Goal: Task Accomplishment & Management: Use online tool/utility

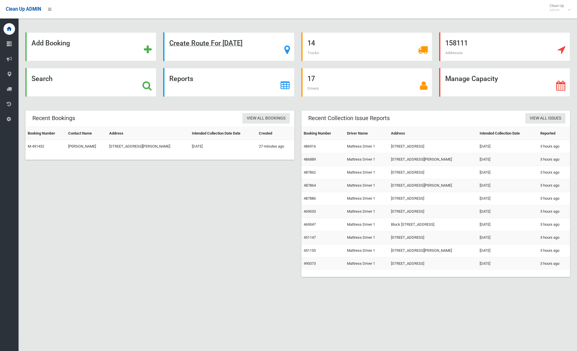
click at [219, 44] on strong "Create Route For Tomorrow" at bounding box center [205, 43] width 73 height 8
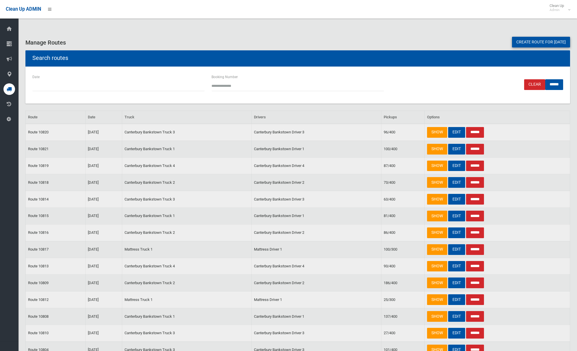
click at [536, 43] on link "Create route for tomorrow" at bounding box center [541, 42] width 58 height 11
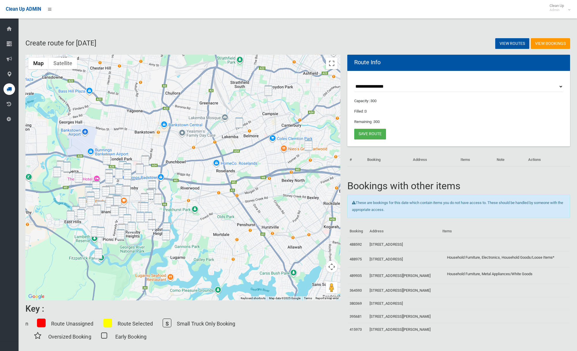
drag, startPoint x: 268, startPoint y: 90, endPoint x: 260, endPoint y: 103, distance: 14.3
click at [268, 91] on img "3/95 Queen Street, REVESBY NSW 2212" at bounding box center [268, 90] width 8 height 11
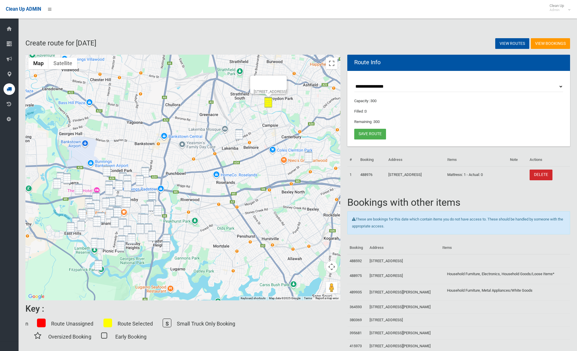
click at [240, 123] on div "3/95 Queen Street, REVESBY NSW 2212" at bounding box center [182, 177] width 315 height 245
drag, startPoint x: 239, startPoint y: 134, endPoint x: 261, endPoint y: 139, distance: 22.8
click at [239, 134] on img "30 Brande Street, BELMORE NSW 2192" at bounding box center [239, 134] width 8 height 11
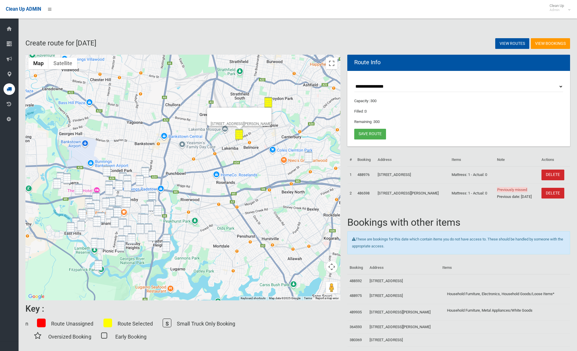
click at [307, 153] on img "19 William Street, EARLWOOD NSW 2206" at bounding box center [309, 156] width 8 height 11
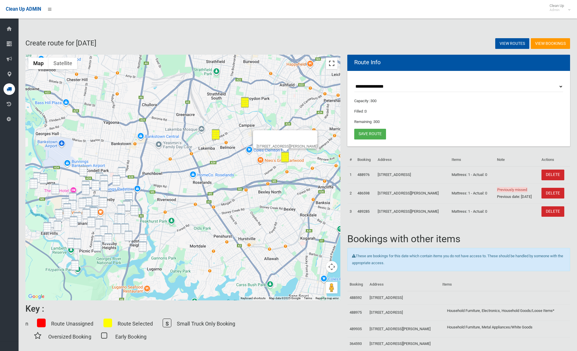
click at [335, 64] on button "Toggle fullscreen view" at bounding box center [332, 64] width 12 height 12
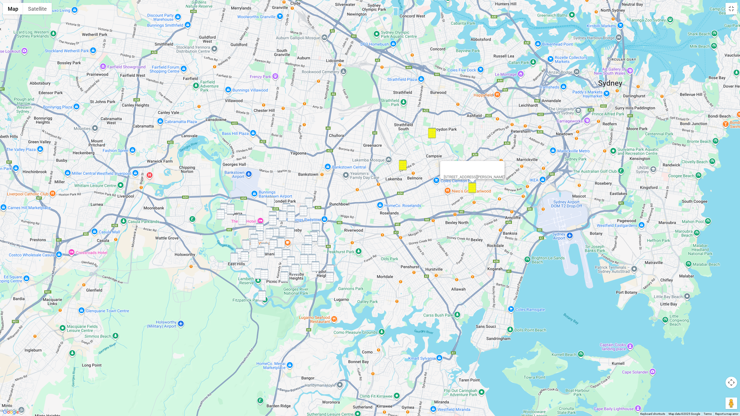
click at [224, 206] on img "6 Towner Avenue, MILPERRA NSW 2214" at bounding box center [224, 208] width 8 height 11
click at [228, 208] on img "10 Amiens Avenue, MILPERRA NSW 2214" at bounding box center [231, 209] width 8 height 11
drag, startPoint x: 220, startPoint y: 215, endPoint x: 224, endPoint y: 215, distance: 4.0
click at [221, 215] on img "42 Keys Parade, MILPERRA NSW 2214" at bounding box center [221, 214] width 8 height 11
drag, startPoint x: 240, startPoint y: 217, endPoint x: 249, endPoint y: 216, distance: 8.7
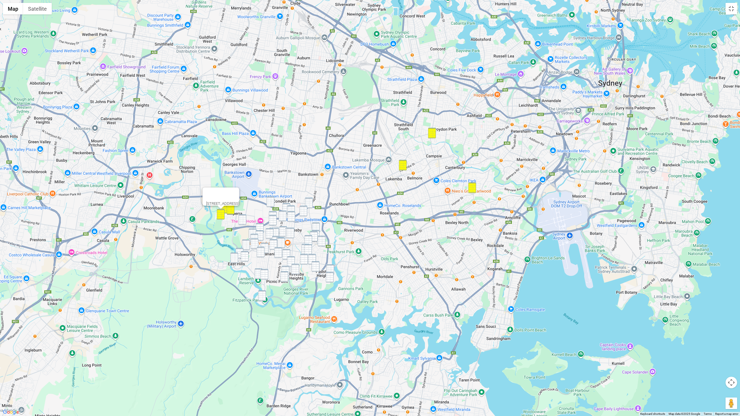
click at [241, 217] on img "9 Flanders Avenue, MILPERRA NSW 2214" at bounding box center [242, 219] width 8 height 11
drag, startPoint x: 310, startPoint y: 202, endPoint x: 300, endPoint y: 203, distance: 9.9
click at [310, 202] on img "5 Gibson Avenue, PADSTOW NSW 2211" at bounding box center [309, 203] width 8 height 11
click at [272, 203] on img "60-62 Milperra Road, REVESBY NSW 2212" at bounding box center [270, 202] width 8 height 11
click at [283, 205] on div "60-62 Milperra Road, REVESBY NSW 2212" at bounding box center [370, 208] width 740 height 416
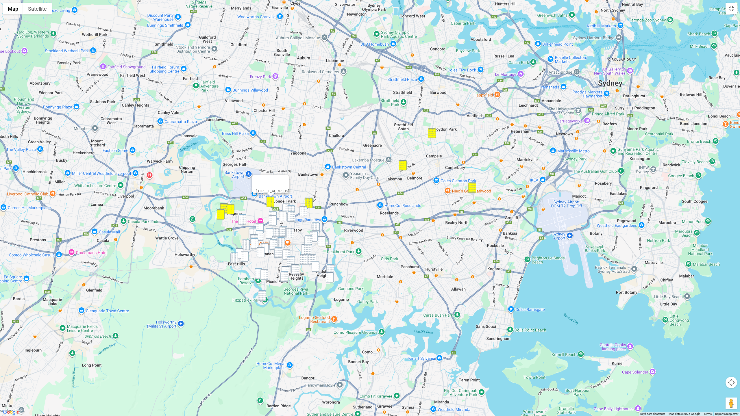
click at [285, 205] on img "54 Milperra Road, REVESBY NSW 2212" at bounding box center [286, 208] width 8 height 11
drag, startPoint x: 289, startPoint y: 208, endPoint x: 298, endPoint y: 209, distance: 9.0
click at [289, 208] on img "1C Albert Street, REVESBY NSW 2212" at bounding box center [291, 211] width 8 height 11
click at [305, 209] on img "4 Reiba Crescent, REVESBY NSW 2212" at bounding box center [303, 211] width 8 height 11
click at [275, 214] on img "11 Alliance Avenue, REVESBY NSW 2212" at bounding box center [273, 216] width 8 height 11
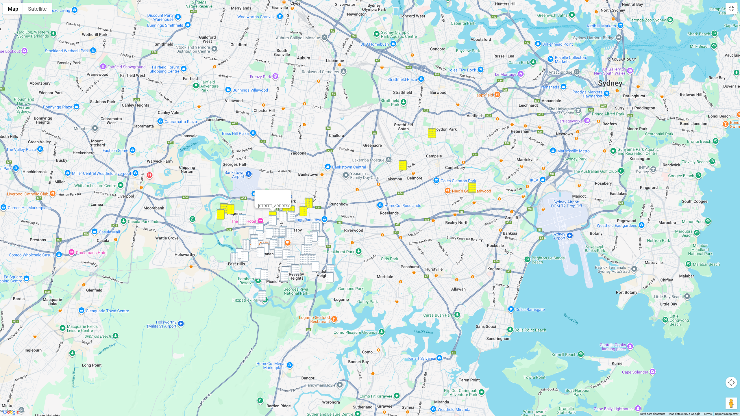
drag, startPoint x: 275, startPoint y: 218, endPoint x: 279, endPoint y: 218, distance: 4.1
click at [275, 218] on img "86 Beaconsfield Street, REVESBY NSW 2212" at bounding box center [273, 220] width 8 height 11
drag, startPoint x: 282, startPoint y: 217, endPoint x: 286, endPoint y: 217, distance: 4.9
click at [282, 217] on img "66 Carrington Street, REVESBY NSW 2212" at bounding box center [283, 216] width 8 height 11
click at [290, 217] on img "9 Carrington Street, REVESBY NSW 2212" at bounding box center [291, 216] width 8 height 11
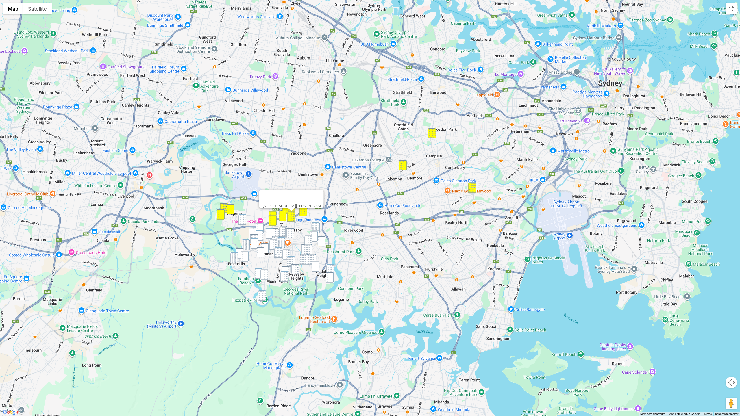
click at [245, 221] on img "9 Flanders Avenue, MILPERRA NSW 2214" at bounding box center [242, 219] width 8 height 11
drag, startPoint x: 261, startPoint y: 226, endPoint x: 278, endPoint y: 227, distance: 17.4
click at [261, 226] on img "12A Dowding Street, PANANIA NSW 2213" at bounding box center [260, 228] width 8 height 11
click at [317, 226] on img "51 Beamish Street, PADSTOW NSW 2211" at bounding box center [316, 228] width 8 height 11
drag, startPoint x: 386, startPoint y: 249, endPoint x: 413, endPoint y: 230, distance: 32.5
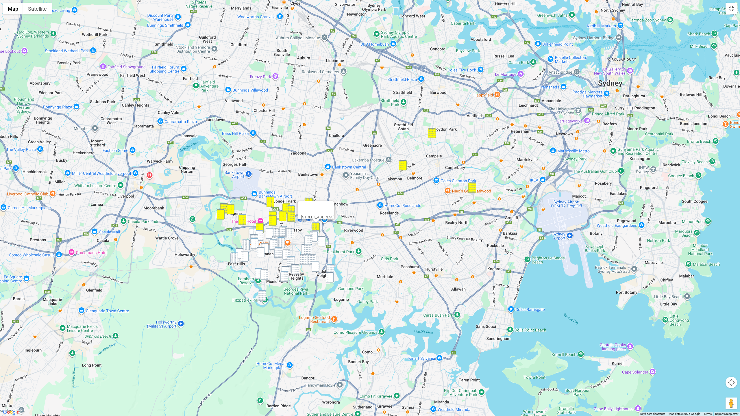
click at [387, 174] on div "51 Beamish Street, PADSTOW NSW 2211" at bounding box center [370, 208] width 740 height 416
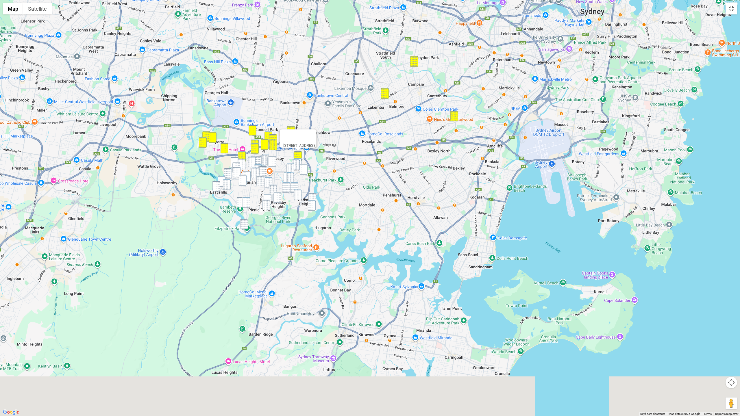
drag, startPoint x: 412, startPoint y: 226, endPoint x: 394, endPoint y: 151, distance: 76.7
click at [394, 151] on div "51 Beamish Street, PADSTOW NSW 2211" at bounding box center [370, 208] width 740 height 416
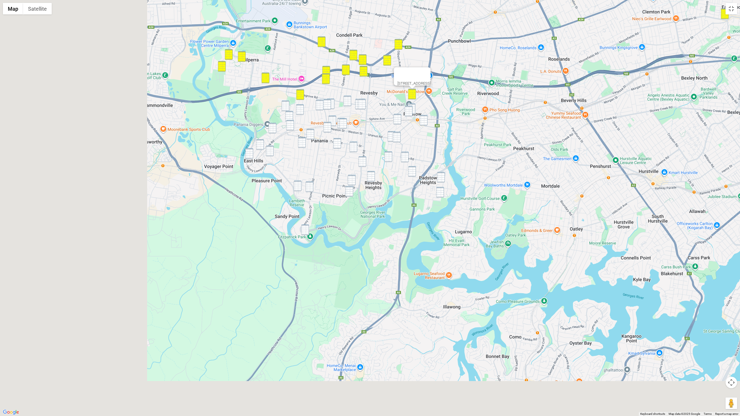
drag, startPoint x: 394, startPoint y: 193, endPoint x: 501, endPoint y: 163, distance: 110.9
click at [530, 162] on div "51 Beamish Street, PADSTOW NSW 2211" at bounding box center [370, 208] width 740 height 416
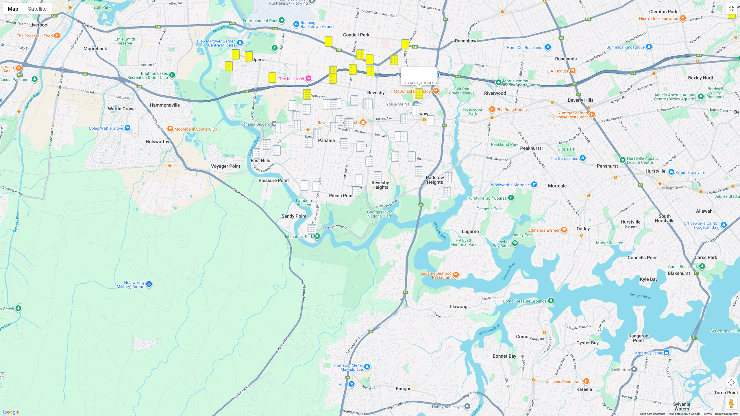
drag, startPoint x: 292, startPoint y: 105, endPoint x: 298, endPoint y: 115, distance: 11.8
click at [292, 105] on img "165 Horsley Road, PANANIA NSW 2213" at bounding box center [292, 105] width 8 height 11
click at [299, 116] on img "224 Marco Avenue, PANANIA NSW 2213" at bounding box center [296, 116] width 8 height 11
drag, startPoint x: 299, startPoint y: 123, endPoint x: 288, endPoint y: 128, distance: 11.2
click at [299, 123] on img "47 Braesmere Road, PANANIA NSW 2213" at bounding box center [297, 125] width 8 height 11
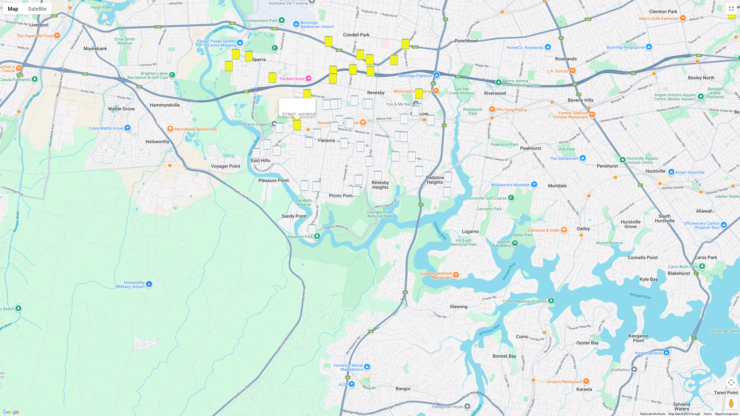
drag, startPoint x: 280, startPoint y: 128, endPoint x: 271, endPoint y: 139, distance: 14.0
click at [280, 128] on img "25 Childs Street, EAST HILLS NSW 2213" at bounding box center [279, 128] width 8 height 11
drag, startPoint x: 268, startPoint y: 142, endPoint x: 262, endPoint y: 149, distance: 8.2
click at [267, 144] on img "66 Park Road, EAST HILLS NSW 2213" at bounding box center [267, 144] width 8 height 11
click at [267, 145] on img "66 Park Road, EAST HILLS NSW 2213" at bounding box center [266, 145] width 8 height 11
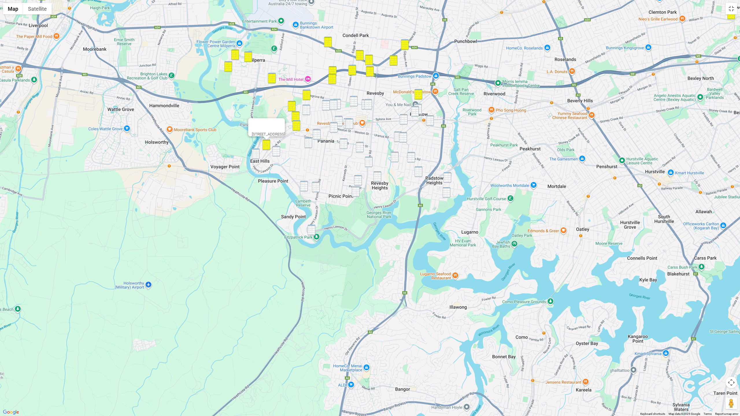
click at [256, 156] on img "43 Monie Avenue, EAST HILLS NSW 2213" at bounding box center [256, 154] width 8 height 11
click at [279, 152] on img "20 Harcourt Avenue, EAST HILLS NSW 2213" at bounding box center [276, 151] width 8 height 11
click at [307, 111] on img "4 Sydney Street, PANANIA NSW 2213" at bounding box center [306, 110] width 8 height 11
click at [329, 106] on img "89 Horsley Road, PANANIA NSW 2213" at bounding box center [326, 105] width 8 height 11
click at [336, 105] on img "65 Horsley Road, REVESBY NSW 2212" at bounding box center [333, 104] width 8 height 11
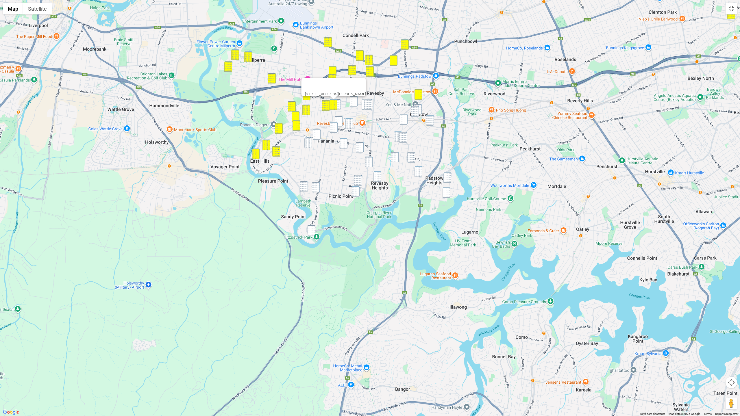
click at [338, 105] on img "59 Horsley Road, REVESBY NSW 2212" at bounding box center [337, 104] width 8 height 11
click at [340, 120] on img "50 Hendy Avenue, PANANIA NSW 2213" at bounding box center [339, 121] width 8 height 11
click at [344, 123] on img "1 Hendy Avenue, PANANIA NSW 2213" at bounding box center [348, 123] width 8 height 11
click at [350, 123] on img "2 Hendy Avenue, PANANIA NSW 2213" at bounding box center [349, 124] width 8 height 11
drag, startPoint x: 333, startPoint y: 128, endPoint x: 327, endPoint y: 131, distance: 6.3
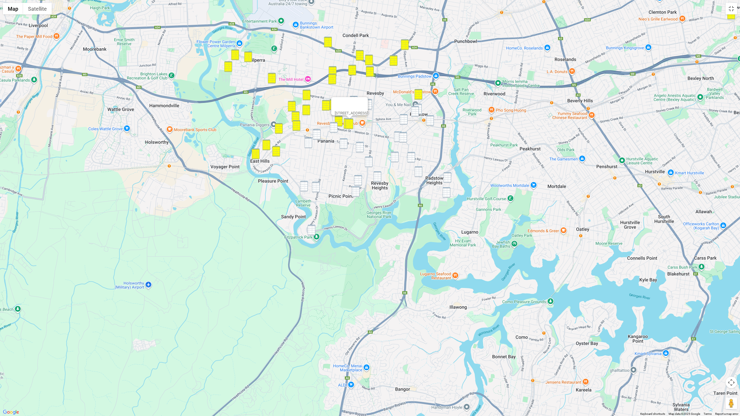
click at [332, 128] on img "8A Roslyn Avenue, PANANIA NSW 2213" at bounding box center [334, 127] width 8 height 11
click at [318, 134] on img "193 Tower Street, PANANIA NSW 2213" at bounding box center [317, 134] width 8 height 11
click at [307, 142] on img "36 Lambeth Street, PANANIA NSW 2213" at bounding box center [308, 143] width 8 height 11
click at [318, 184] on img "3/148 Picnic Point Road, PICNIC POINT NSW 2213" at bounding box center [316, 187] width 8 height 11
click at [306, 189] on img "2/171 Lambeth Street, PICNIC POINT NSW 2213" at bounding box center [304, 186] width 8 height 11
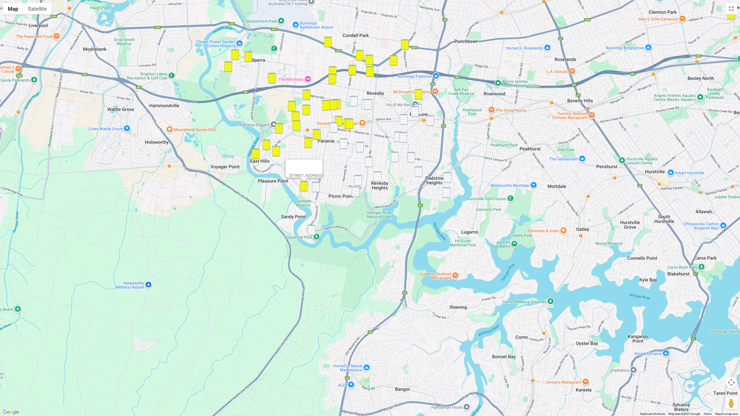
drag, startPoint x: 318, startPoint y: 191, endPoint x: 317, endPoint y: 199, distance: 8.4
click at [318, 191] on img "3/148 Picnic Point Road, PICNIC POINT NSW 2213" at bounding box center [316, 187] width 8 height 11
click at [312, 233] on img "908 Henry Lawson Drive, PICNIC POINT NSW 2213" at bounding box center [312, 230] width 8 height 11
drag, startPoint x: 334, startPoint y: 129, endPoint x: 336, endPoint y: 134, distance: 4.8
click at [334, 129] on img "8A Roslyn Avenue, PANANIA NSW 2213" at bounding box center [334, 127] width 8 height 11
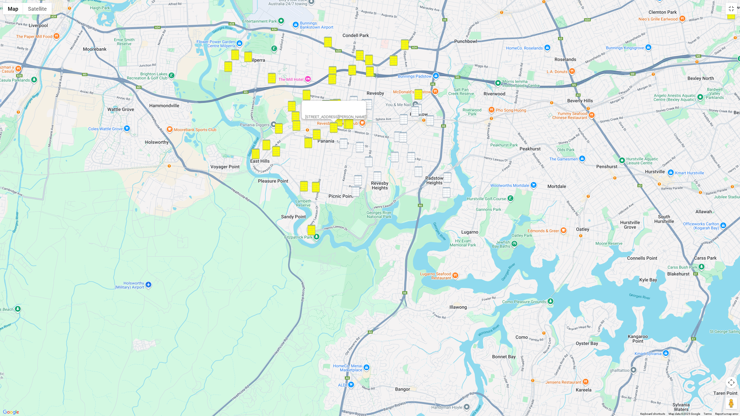
drag, startPoint x: 344, startPoint y: 145, endPoint x: 348, endPoint y: 145, distance: 3.8
click at [344, 145] on img "18 Condon Avenue, PANANIA NSW 2213" at bounding box center [344, 143] width 8 height 11
click at [356, 145] on img "40 Tompson Road, REVESBY NSW 2212" at bounding box center [360, 147] width 8 height 11
drag, startPoint x: 368, startPoint y: 158, endPoint x: 374, endPoint y: 171, distance: 13.7
click at [368, 158] on img "1/275 The River Road, REVESBY NSW 2212" at bounding box center [369, 162] width 8 height 11
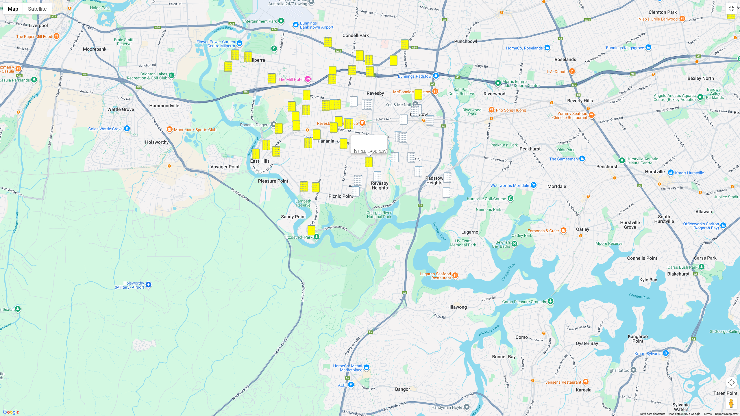
drag, startPoint x: 376, startPoint y: 175, endPoint x: 363, endPoint y: 181, distance: 14.4
click at [376, 175] on img "43 Morotai Road, REVESBY HEIGHTS NSW 2212" at bounding box center [377, 176] width 8 height 11
drag, startPoint x: 356, startPoint y: 181, endPoint x: 355, endPoint y: 187, distance: 5.9
click at [356, 181] on img "2 Graham Place, PICNIC POINT NSW 2213" at bounding box center [358, 180] width 8 height 11
drag, startPoint x: 355, startPoint y: 190, endPoint x: 355, endPoint y: 187, distance: 3.5
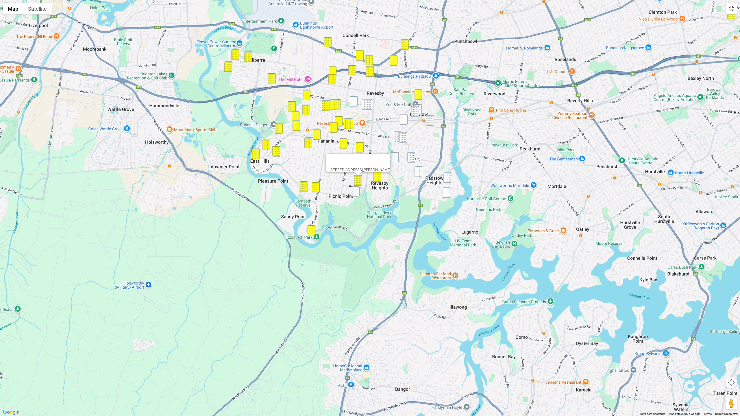
click at [355, 190] on img "44B Thomas Street, PICNIC POINT NSW 2213" at bounding box center [356, 191] width 8 height 11
drag, startPoint x: 354, startPoint y: 101, endPoint x: 358, endPoint y: 102, distance: 4.2
click at [354, 101] on img "14 Horsley Road, REVESBY NSW 2212" at bounding box center [354, 101] width 8 height 11
click at [363, 105] on img "14 Simmons Street, REVESBY NSW 2212" at bounding box center [366, 104] width 8 height 11
click at [370, 105] on img "15 Simmons Street, REVESBY NSW 2212" at bounding box center [368, 104] width 8 height 11
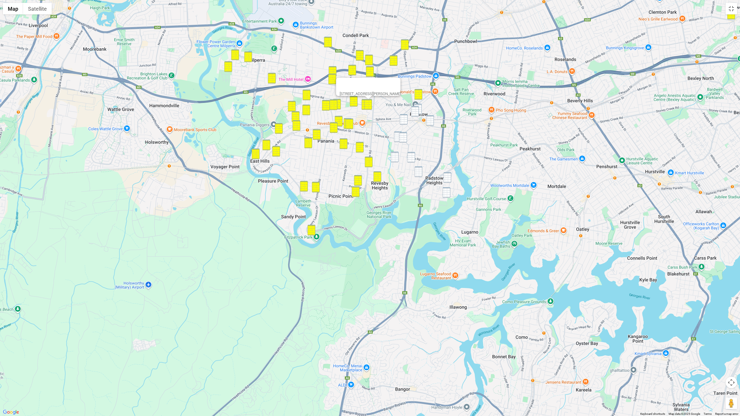
drag, startPoint x: 406, startPoint y: 120, endPoint x: 414, endPoint y: 112, distance: 11.7
click at [406, 120] on img "7 Baddeley Street, PADSTOW NSW 2211" at bounding box center [404, 119] width 8 height 11
click at [421, 113] on img "122 Cahors Road, PADSTOW NSW 2211" at bounding box center [418, 109] width 8 height 11
click at [415, 114] on img "14 Alice Street, PADSTOW NSW 2211" at bounding box center [415, 111] width 8 height 11
drag, startPoint x: 430, startPoint y: 120, endPoint x: 424, endPoint y: 130, distance: 11.9
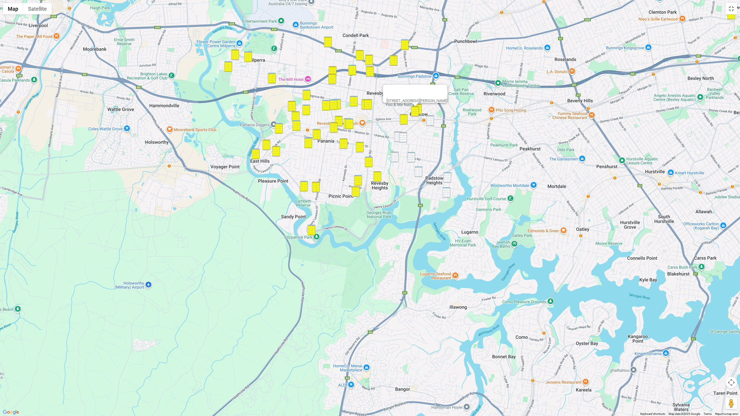
click at [430, 120] on img "2 Faraday Road, PADSTOW NSW 2211" at bounding box center [430, 120] width 8 height 11
click at [401, 135] on img "1 Lang Street, PADSTOW NSW 2211" at bounding box center [403, 137] width 8 height 11
drag, startPoint x: 397, startPoint y: 136, endPoint x: 396, endPoint y: 149, distance: 13.4
click at [397, 136] on img "2 Leader Street, PADSTOW NSW 2211" at bounding box center [398, 137] width 8 height 11
drag, startPoint x: 395, startPoint y: 155, endPoint x: 404, endPoint y: 156, distance: 9.8
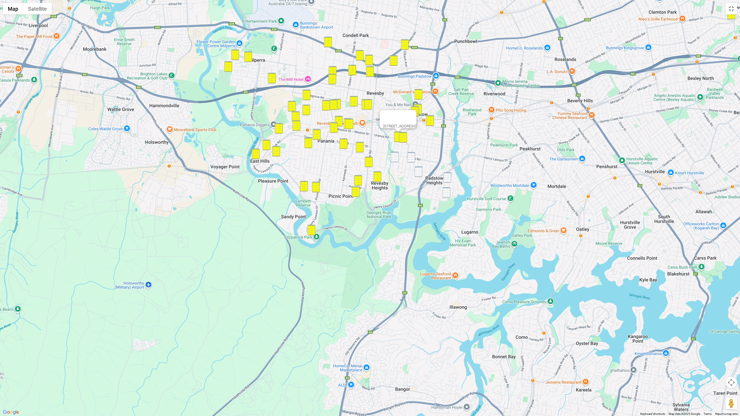
click at [395, 155] on img "83 Virginius Street, PADSTOW NSW 2211" at bounding box center [395, 157] width 8 height 11
drag, startPoint x: 410, startPoint y: 156, endPoint x: 413, endPoint y: 164, distance: 8.3
click at [410, 156] on img "9 Richardson Avenue, PADSTOW NSW 2211" at bounding box center [411, 157] width 8 height 11
drag
click at [417, 172] on img "2/92 Chamberlain Road, PADSTOW HEIGHTS NSW 2211" at bounding box center [418, 171] width 8 height 11
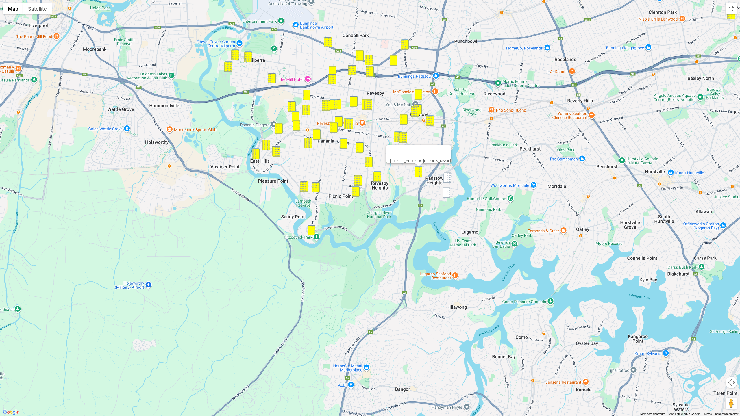
click at [444, 177] on img "5 Clancy Street, PADSTOW HEIGHTS NSW 2211" at bounding box center [447, 177] width 8 height 11
click at [444, 191] on img "6 The Grove, PADSTOW HEIGHTS NSW 2211" at bounding box center [447, 192] width 8 height 11
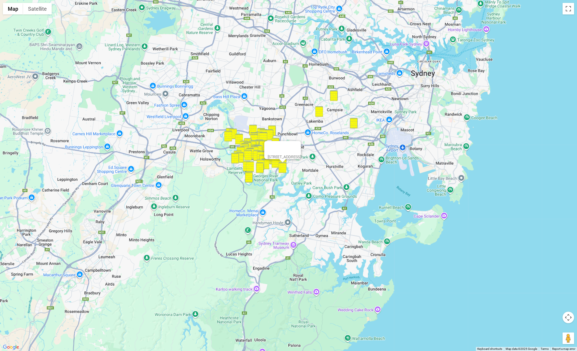
click at [234, 201] on div "6 The Grove, PADSTOW HEIGHTS NSW 2211" at bounding box center [288, 175] width 577 height 351
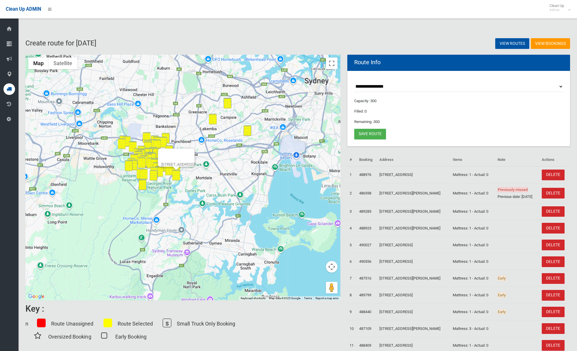
click at [195, 154] on button "Close" at bounding box center [188, 155] width 14 height 14
click at [333, 262] on button "Map camera controls" at bounding box center [332, 267] width 12 height 12
click at [320, 251] on button "Zoom in" at bounding box center [318, 252] width 12 height 12
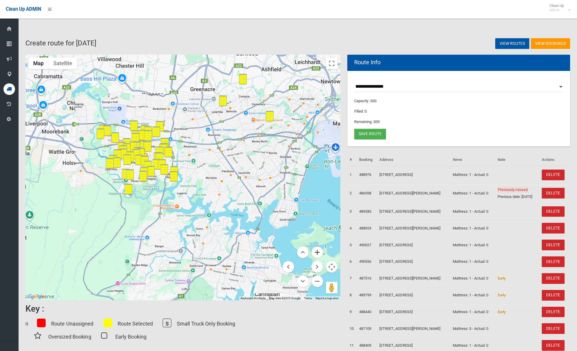
click at [320, 251] on button "Zoom in" at bounding box center [318, 252] width 12 height 12
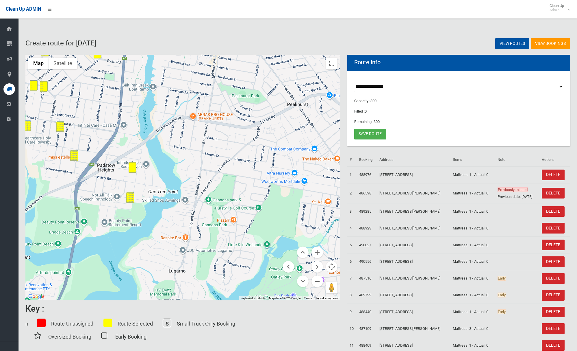
click at [321, 281] on button "Zoom out" at bounding box center [318, 281] width 12 height 12
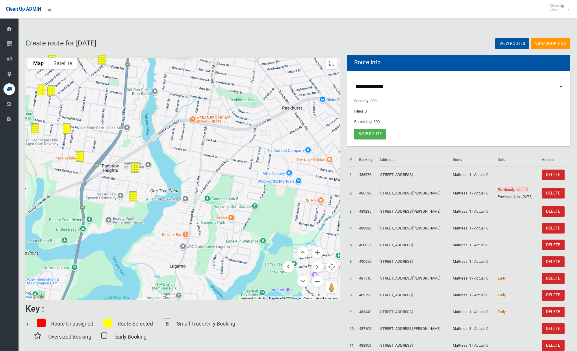
click at [321, 281] on button "Zoom out" at bounding box center [318, 281] width 12 height 12
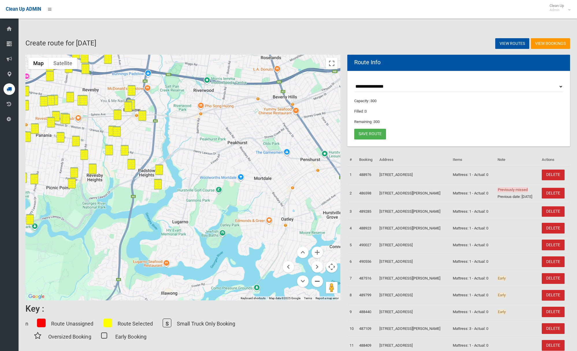
click at [321, 281] on button "Zoom out" at bounding box center [318, 281] width 12 height 12
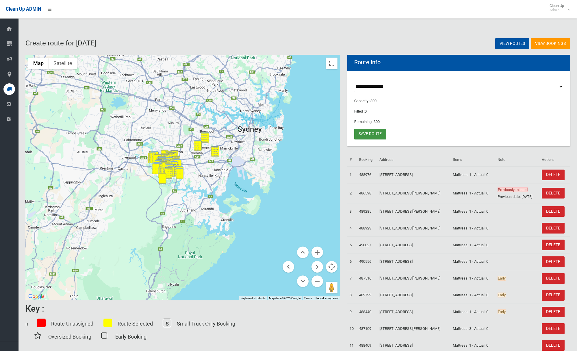
click at [364, 136] on link "Save route" at bounding box center [370, 134] width 32 height 11
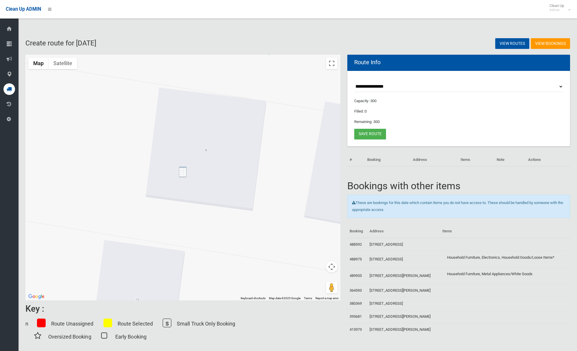
click at [185, 172] on img "9 Richardson Avenue, PADSTOW NSW 2211" at bounding box center [183, 171] width 8 height 11
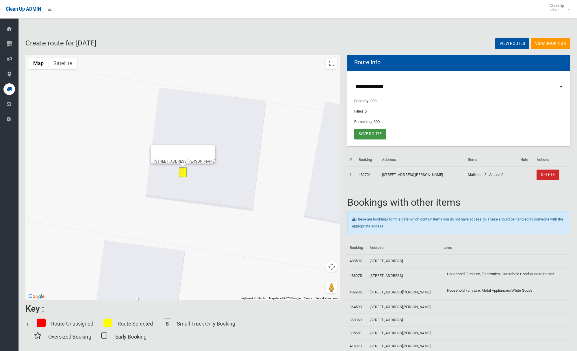
click at [367, 133] on link "Save route" at bounding box center [370, 134] width 32 height 11
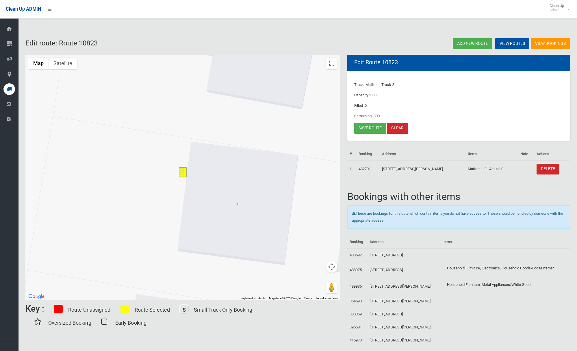
drag, startPoint x: 337, startPoint y: 268, endPoint x: 333, endPoint y: 269, distance: 4.2
click at [337, 268] on gmp-internal-camera-control at bounding box center [332, 267] width 12 height 12
click at [331, 266] on button "Map camera controls" at bounding box center [332, 267] width 12 height 12
click at [314, 280] on button "Zoom out" at bounding box center [318, 281] width 12 height 12
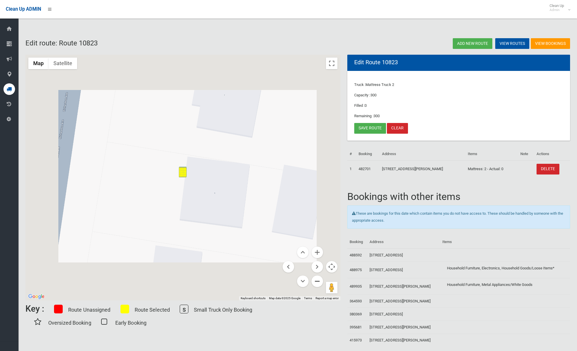
click at [314, 280] on button "Zoom out" at bounding box center [318, 281] width 12 height 12
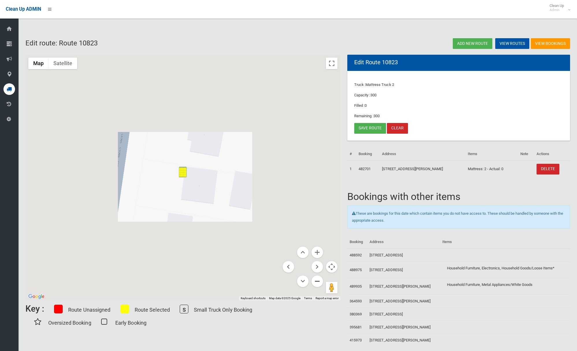
click at [314, 280] on button "Zoom out" at bounding box center [318, 281] width 12 height 12
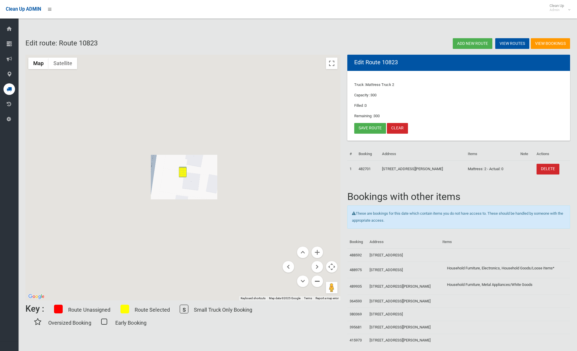
click at [314, 280] on button "Zoom out" at bounding box center [318, 281] width 12 height 12
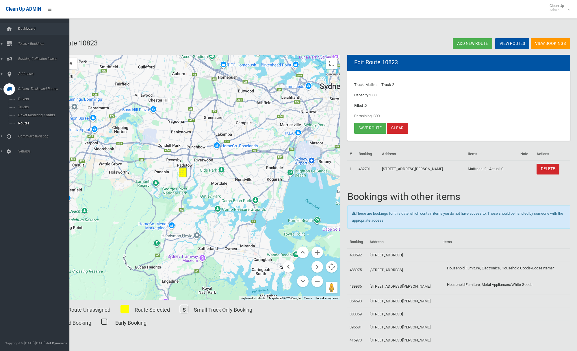
click at [14, 23] on link "Dashboard" at bounding box center [34, 29] width 69 height 12
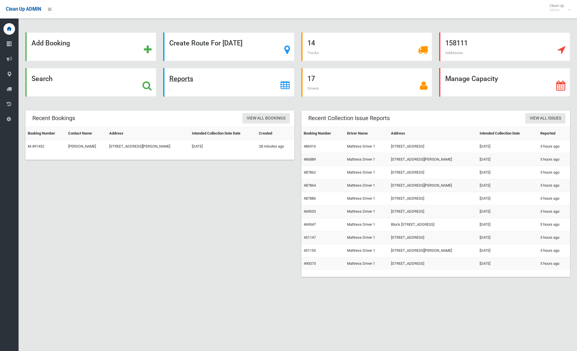
click at [183, 76] on strong "Reports" at bounding box center [181, 79] width 24 height 8
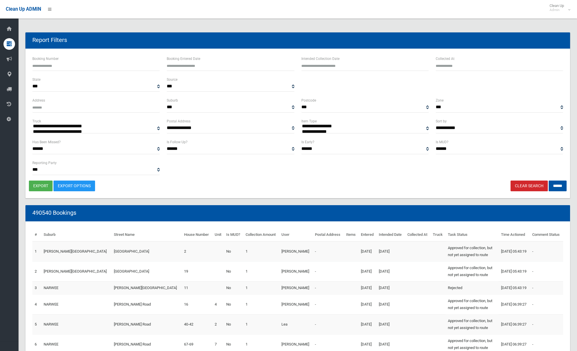
select select
type input "**********"
drag, startPoint x: 344, startPoint y: 62, endPoint x: 339, endPoint y: 82, distance: 21.2
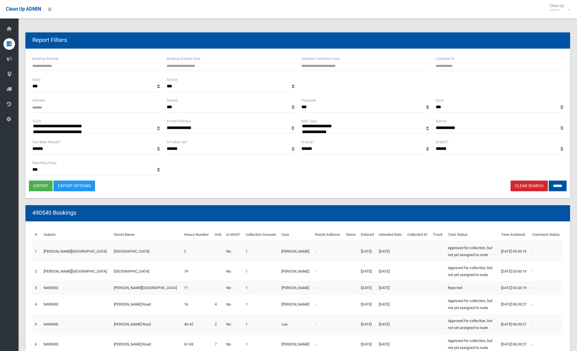
click at [344, 62] on input "text" at bounding box center [364, 65] width 127 height 11
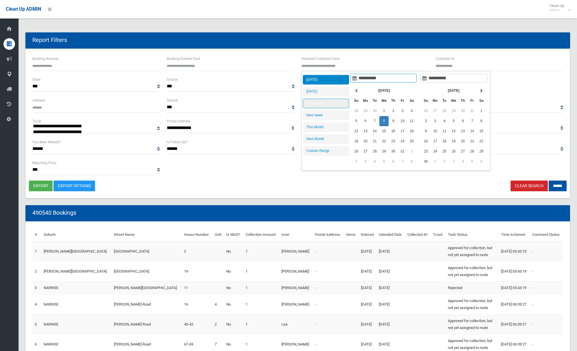
type input "**********"
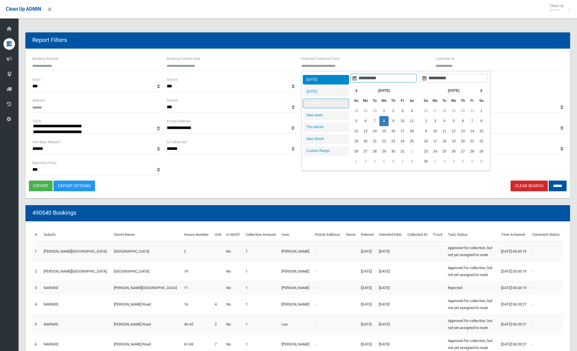
type input "**********"
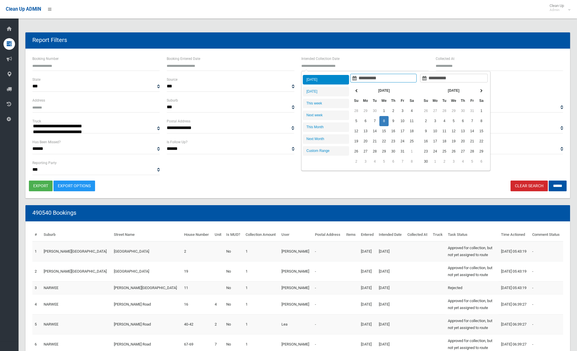
drag, startPoint x: 329, startPoint y: 88, endPoint x: 354, endPoint y: 102, distance: 28.5
click at [329, 88] on li "Tomorrow" at bounding box center [326, 92] width 46 height 10
type input "**********"
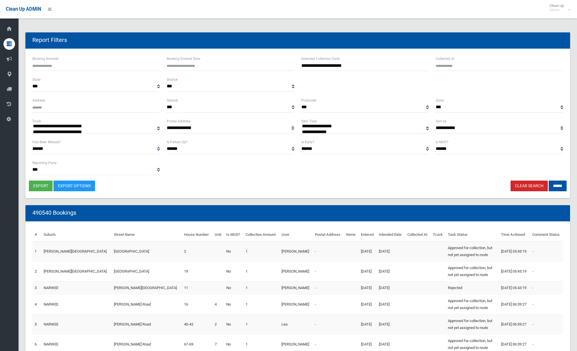
select select "**"
click at [557, 185] on input "******" at bounding box center [558, 185] width 18 height 11
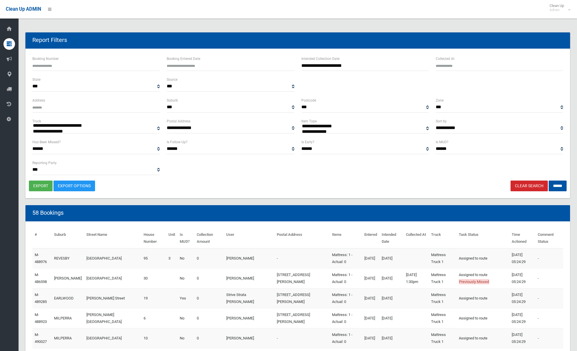
select select
type input "**********"
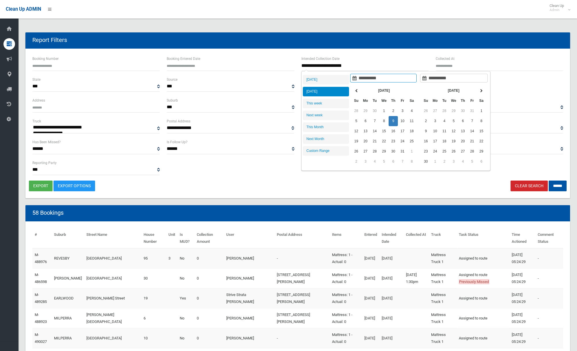
click at [365, 64] on input "**********" at bounding box center [364, 65] width 127 height 11
type input "**********"
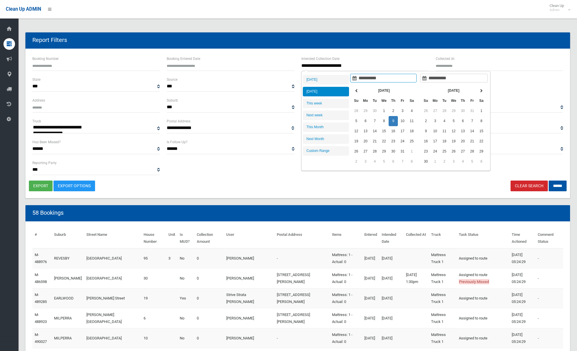
type input "**********"
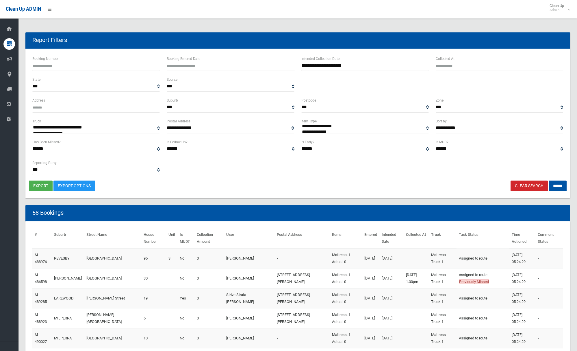
click at [533, 99] on div "**********" at bounding box center [499, 104] width 127 height 15
select select "**"
click at [38, 184] on button "export" at bounding box center [41, 185] width 24 height 11
click at [555, 186] on input "******" at bounding box center [558, 185] width 18 height 11
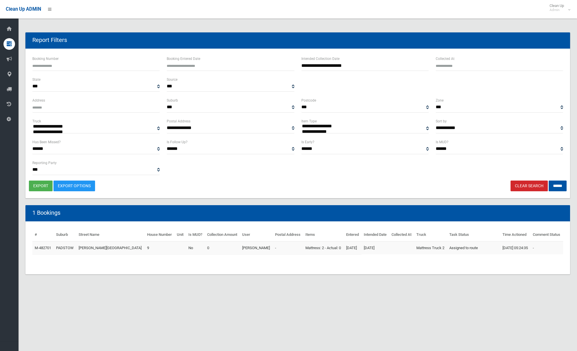
select select
click at [41, 186] on button "export" at bounding box center [41, 185] width 24 height 11
